Goal: Task Accomplishment & Management: Manage account settings

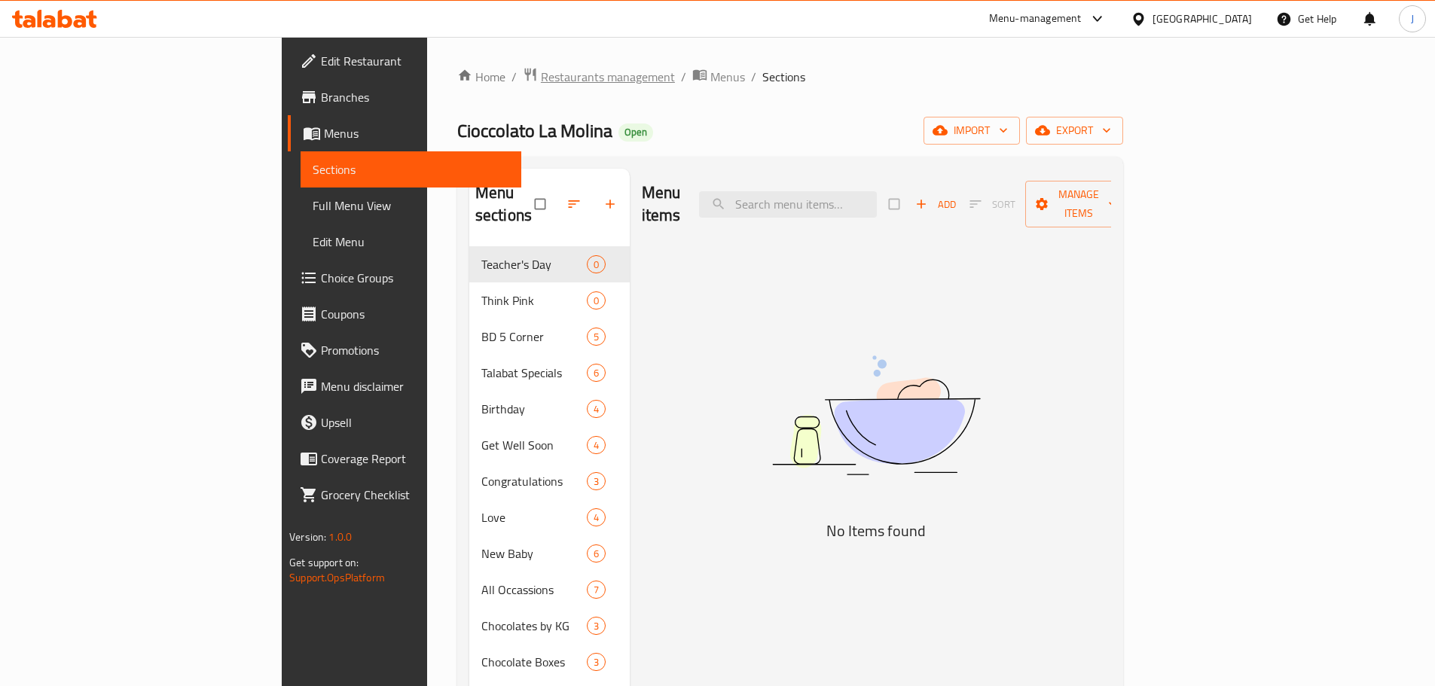
click at [541, 75] on span "Restaurants management" at bounding box center [608, 77] width 134 height 18
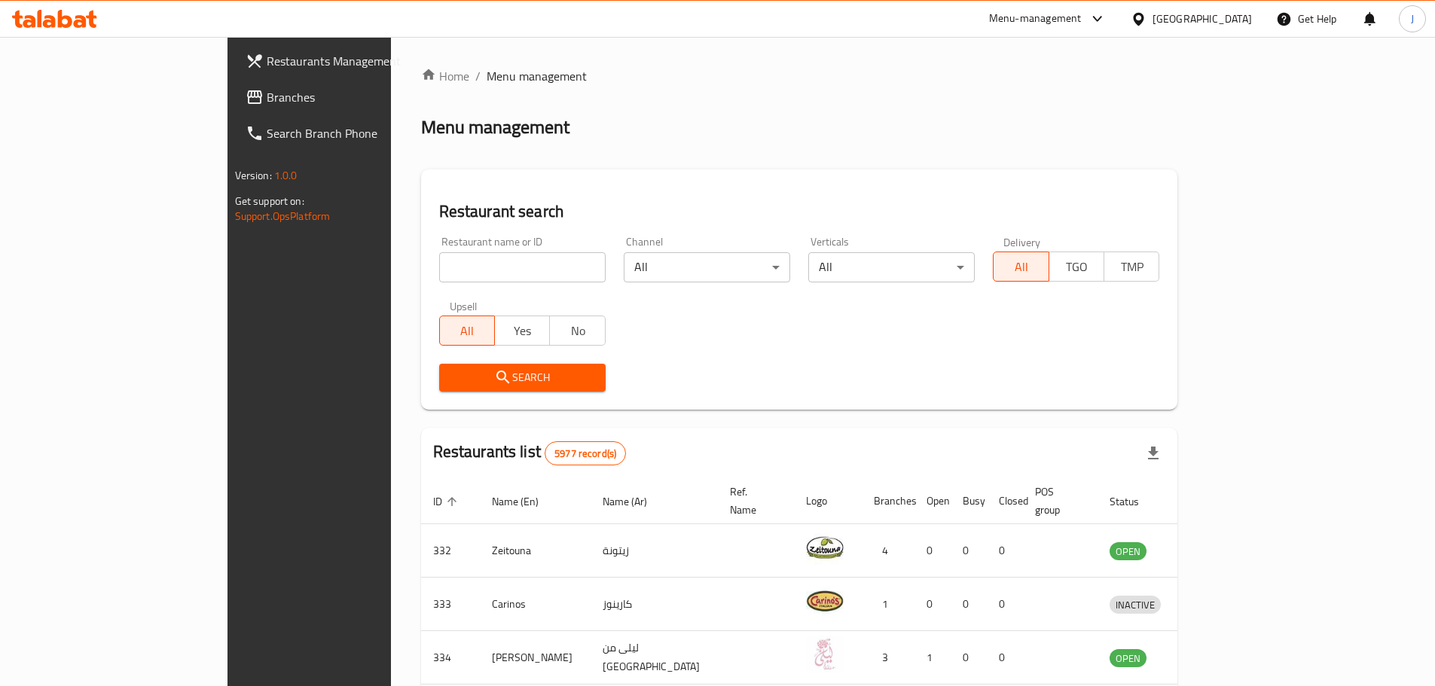
click at [439, 269] on input "search" at bounding box center [522, 267] width 166 height 30
type input "candys"
click button "Search" at bounding box center [522, 378] width 166 height 28
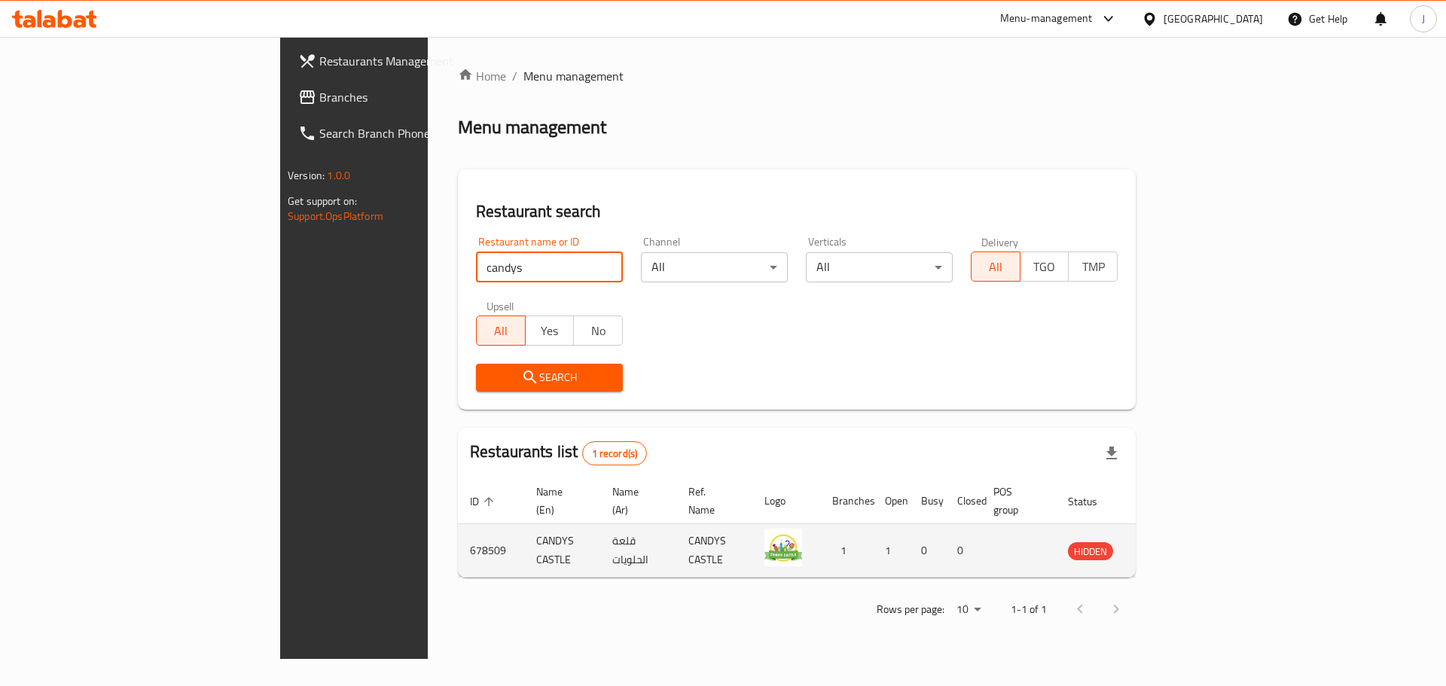
click at [458, 524] on td "678509" at bounding box center [491, 550] width 66 height 53
click at [458, 530] on td "678509" at bounding box center [491, 550] width 66 height 53
copy td "678509"
click at [1162, 548] on icon "enhanced table" at bounding box center [1159, 551] width 5 height 6
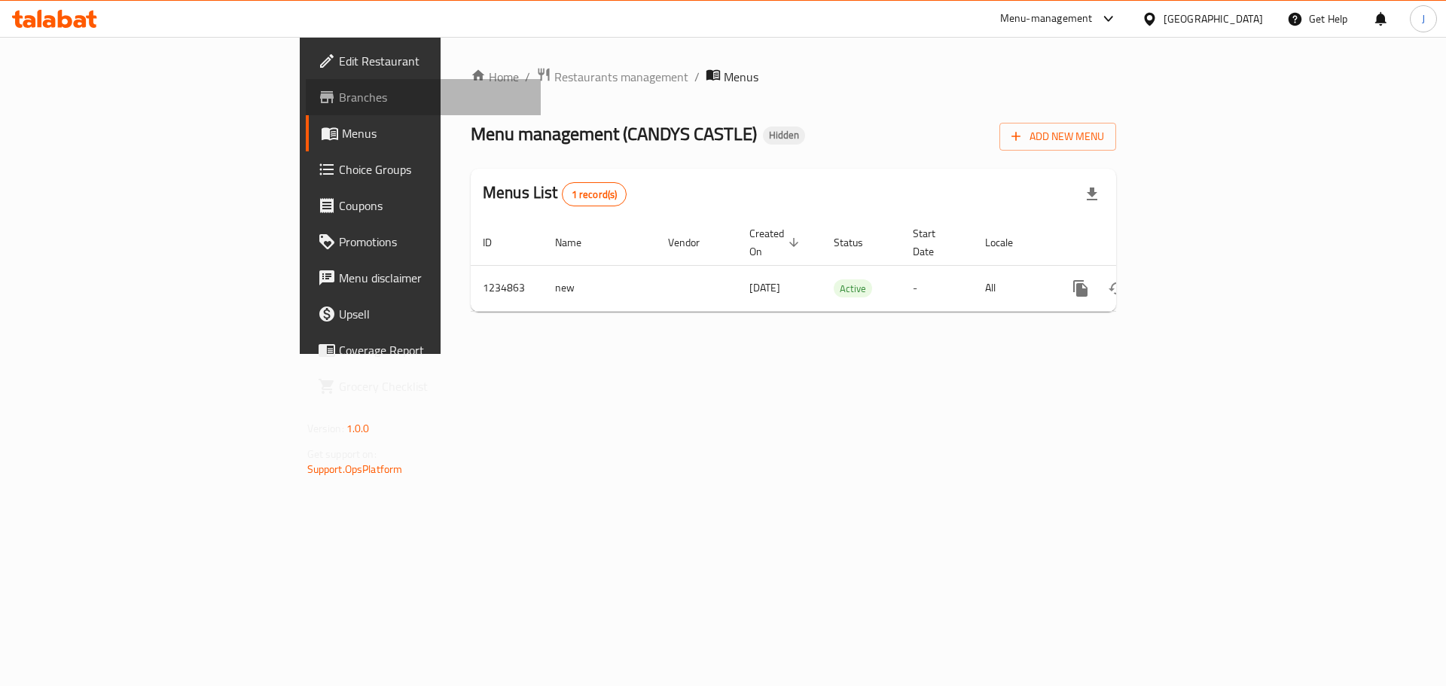
click at [339, 97] on span "Branches" at bounding box center [434, 97] width 191 height 18
